Goal: Use online tool/utility

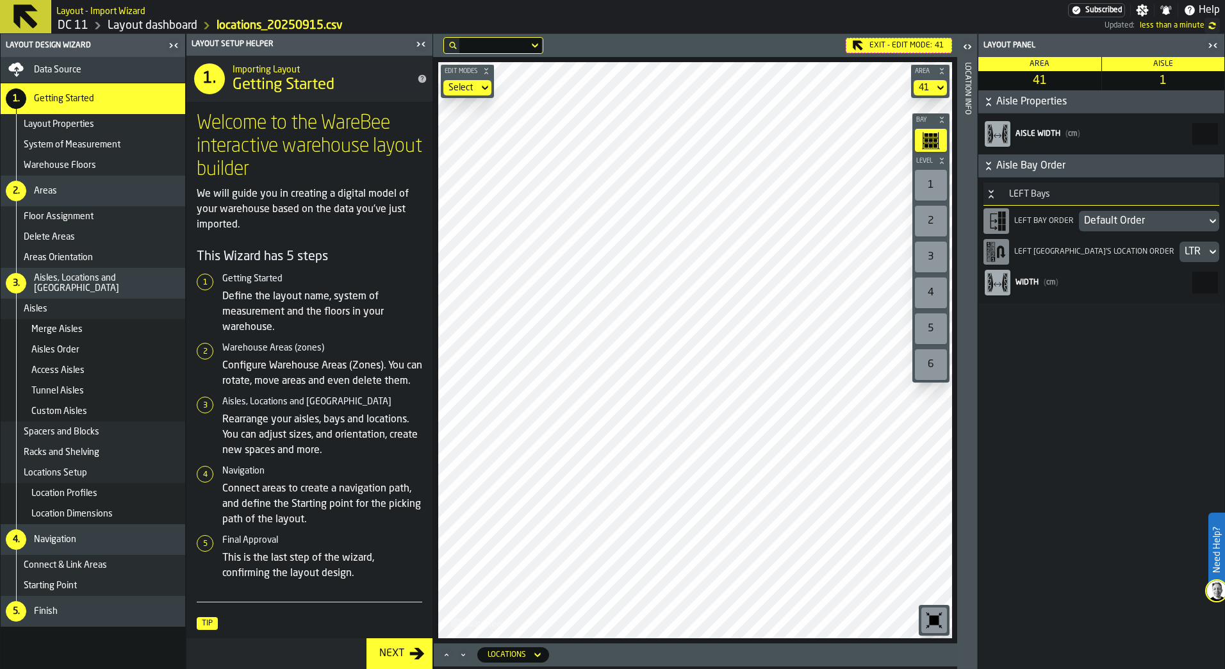
click at [420, 47] on icon "button-toggle-Close me" at bounding box center [420, 44] width 15 height 15
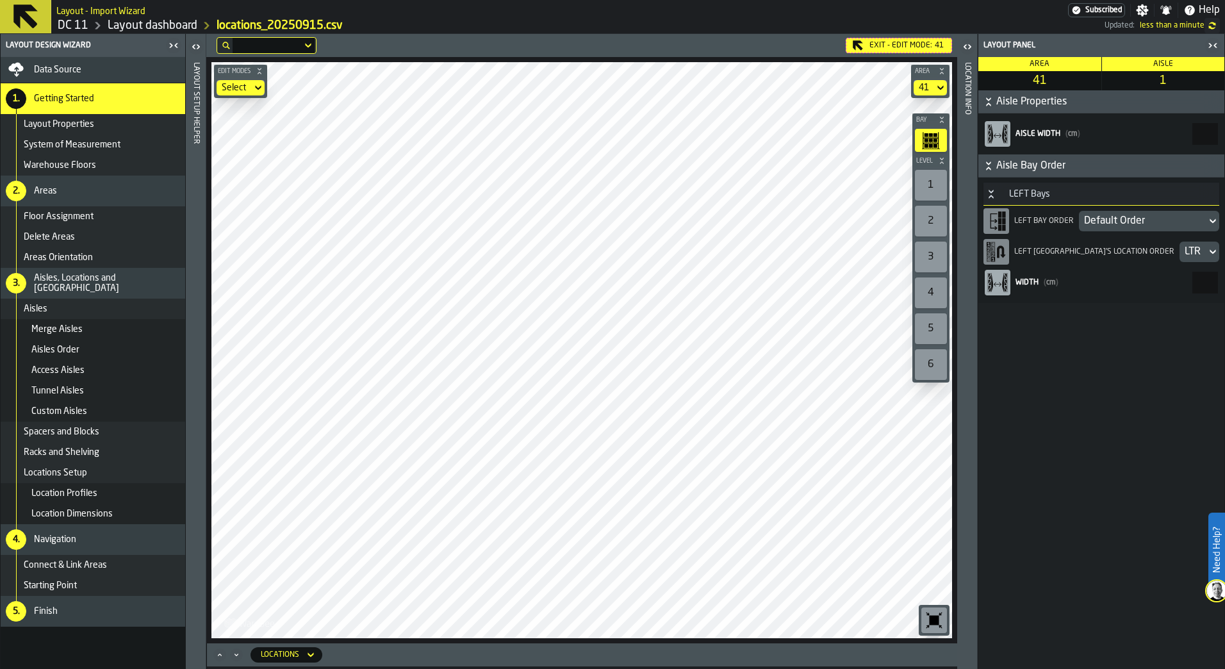
click at [17, 24] on icon at bounding box center [25, 16] width 24 height 24
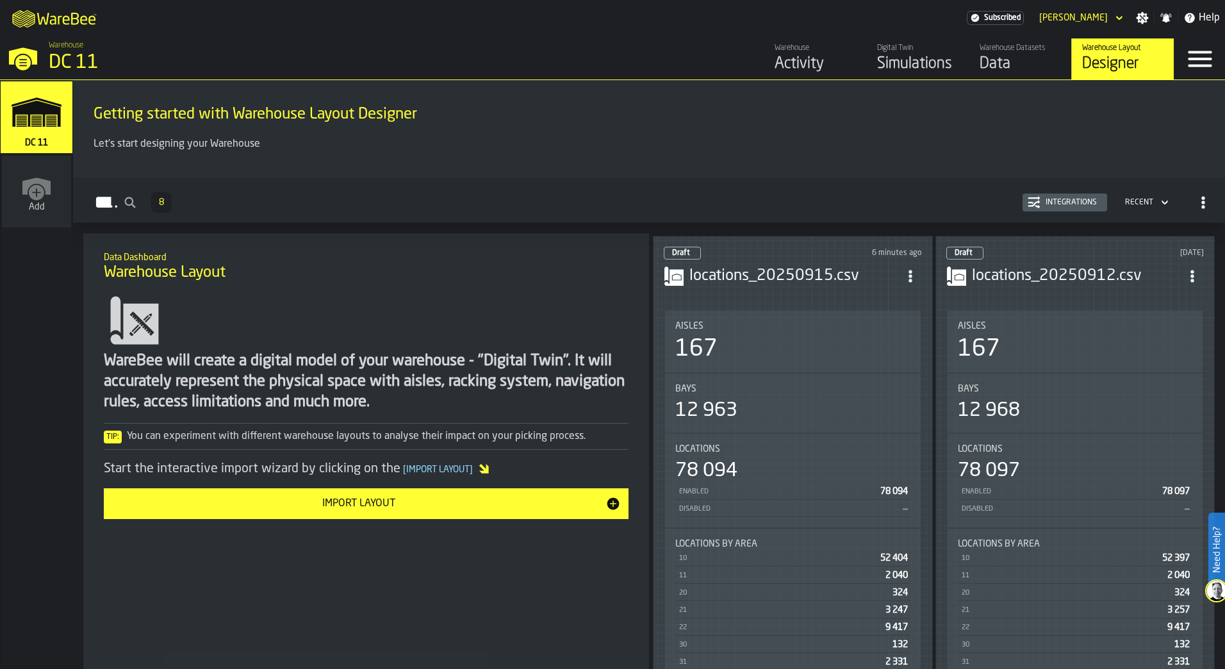
click at [815, 276] on h3 "locations_20250915.csv" at bounding box center [795, 276] width 210 height 21
